Goal: Transaction & Acquisition: Purchase product/service

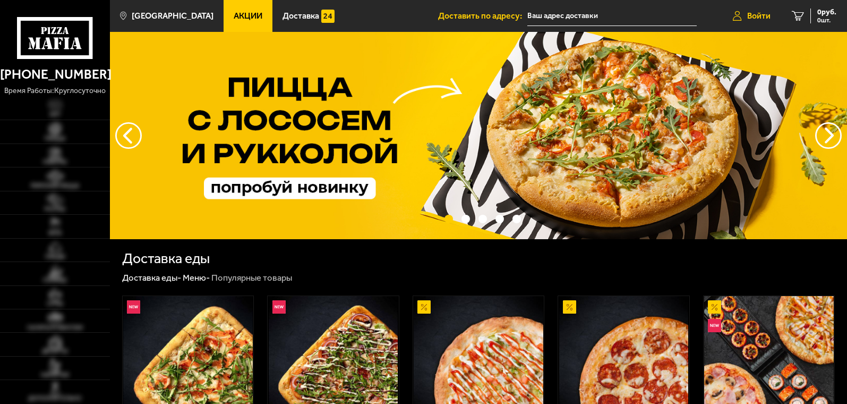
click at [774, 14] on link "Войти" at bounding box center [751, 16] width 59 height 32
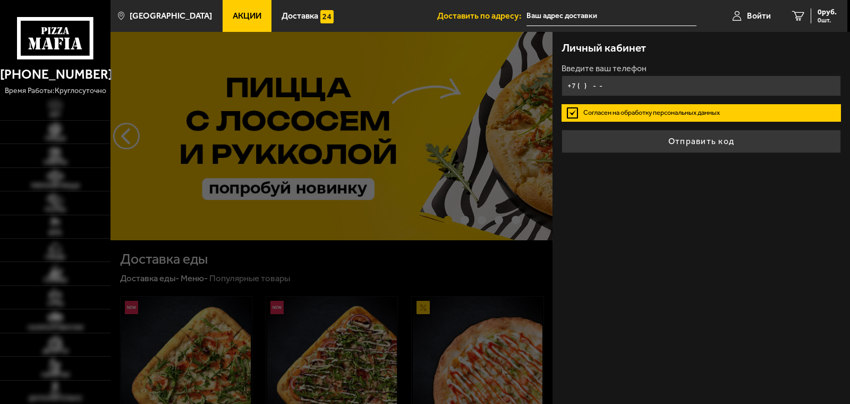
type input "[STREET_ADDRESS]"
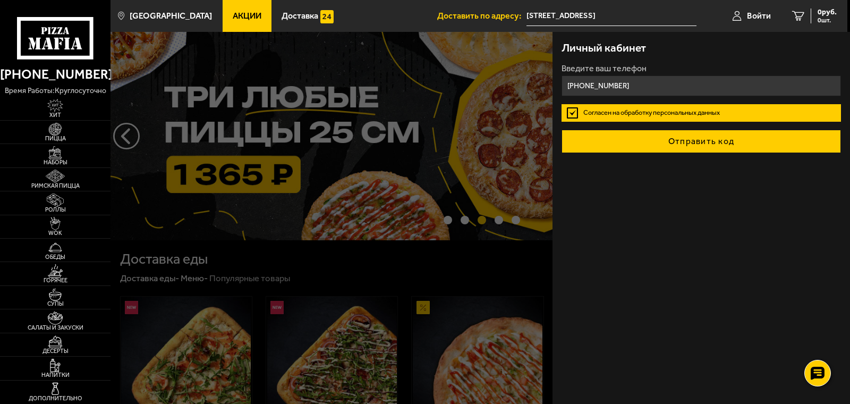
type input "[PHONE_NUMBER]"
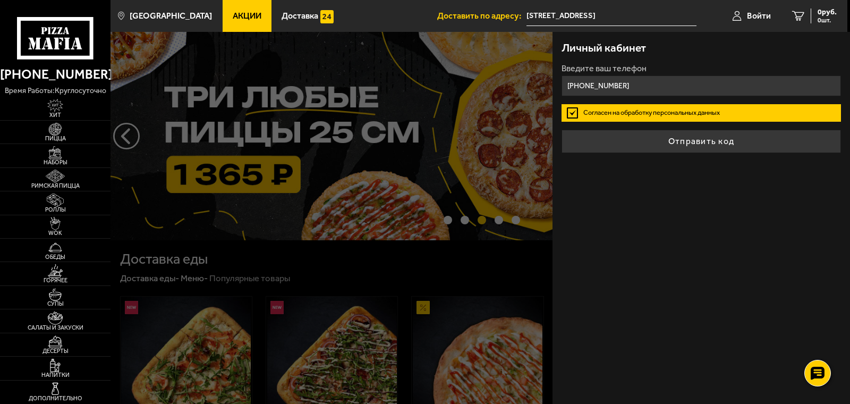
drag, startPoint x: 642, startPoint y: 150, endPoint x: 637, endPoint y: 146, distance: 5.6
click at [641, 149] on button "Отправить код" at bounding box center [701, 141] width 280 height 23
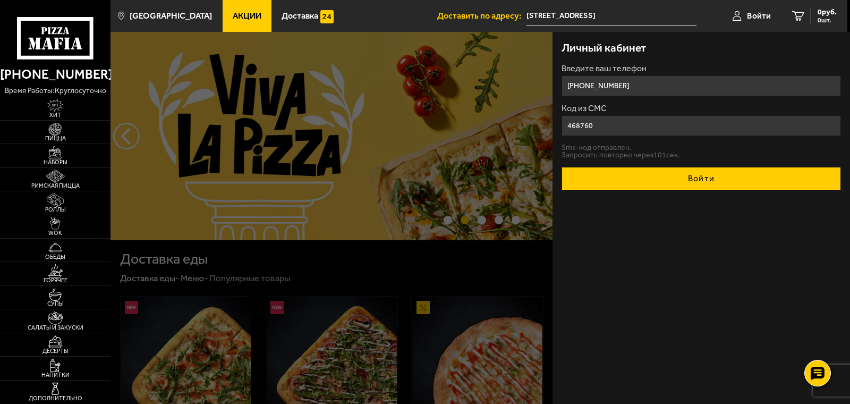
type input "468760"
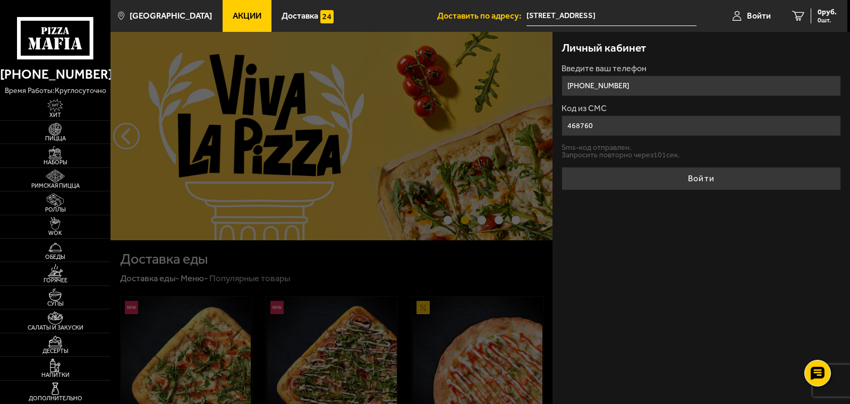
click at [618, 174] on button "Войти" at bounding box center [701, 178] width 280 height 23
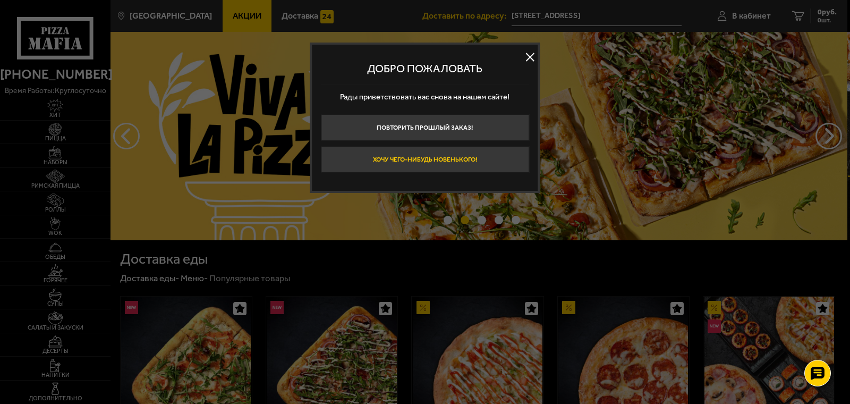
click at [471, 152] on button "Хочу чего-нибудь новенького!" at bounding box center [425, 159] width 208 height 27
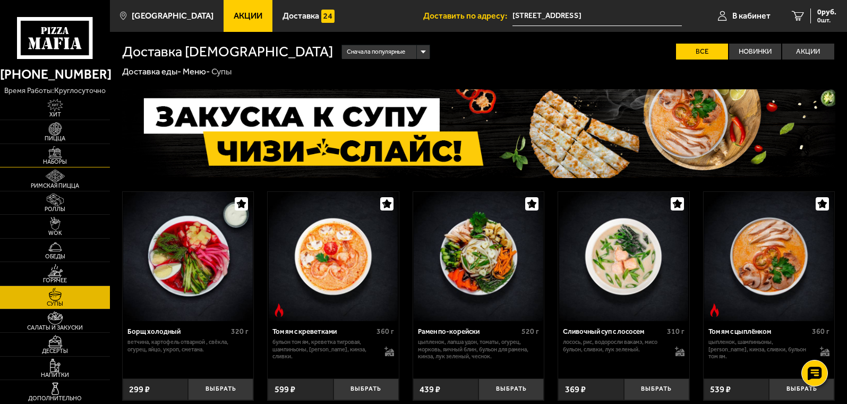
click at [62, 163] on span "Наборы" at bounding box center [55, 162] width 110 height 6
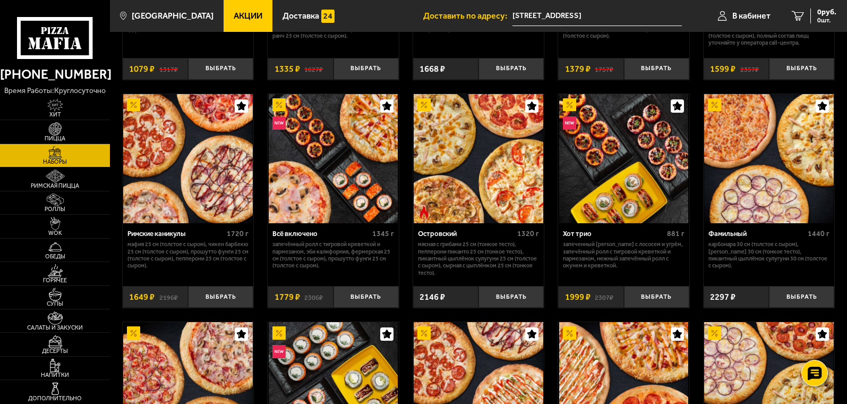
scroll to position [663, 0]
